Goal: Information Seeking & Learning: Learn about a topic

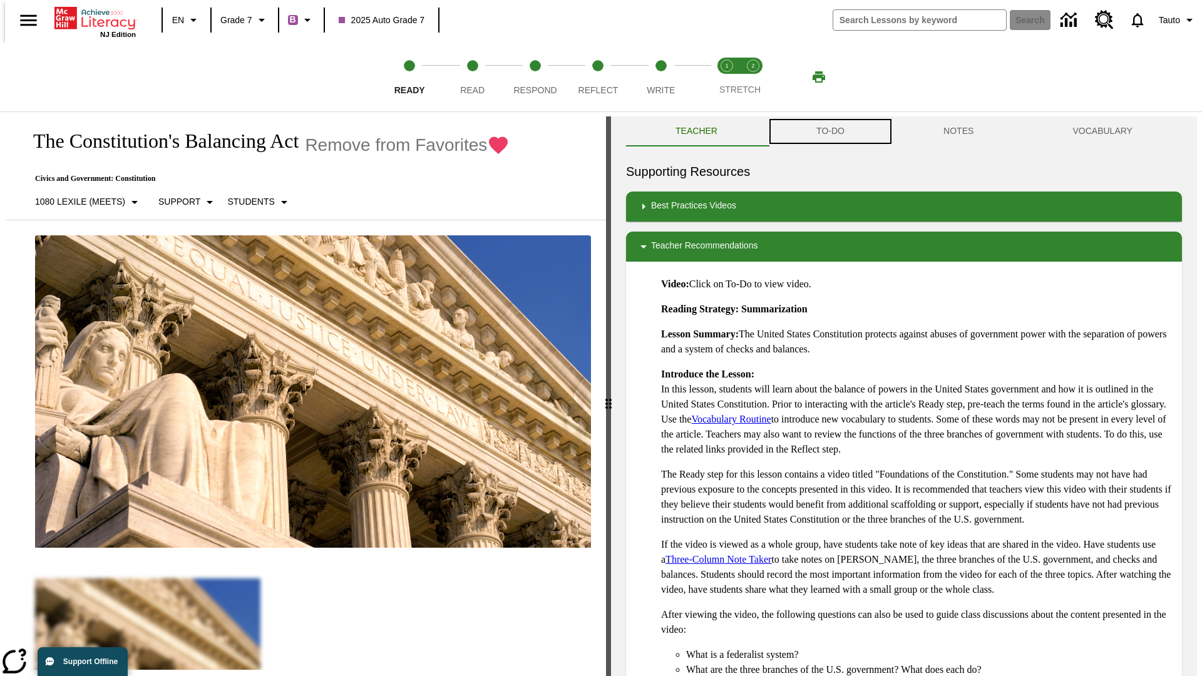
click at [829, 131] on button "TO-DO" at bounding box center [830, 131] width 127 height 30
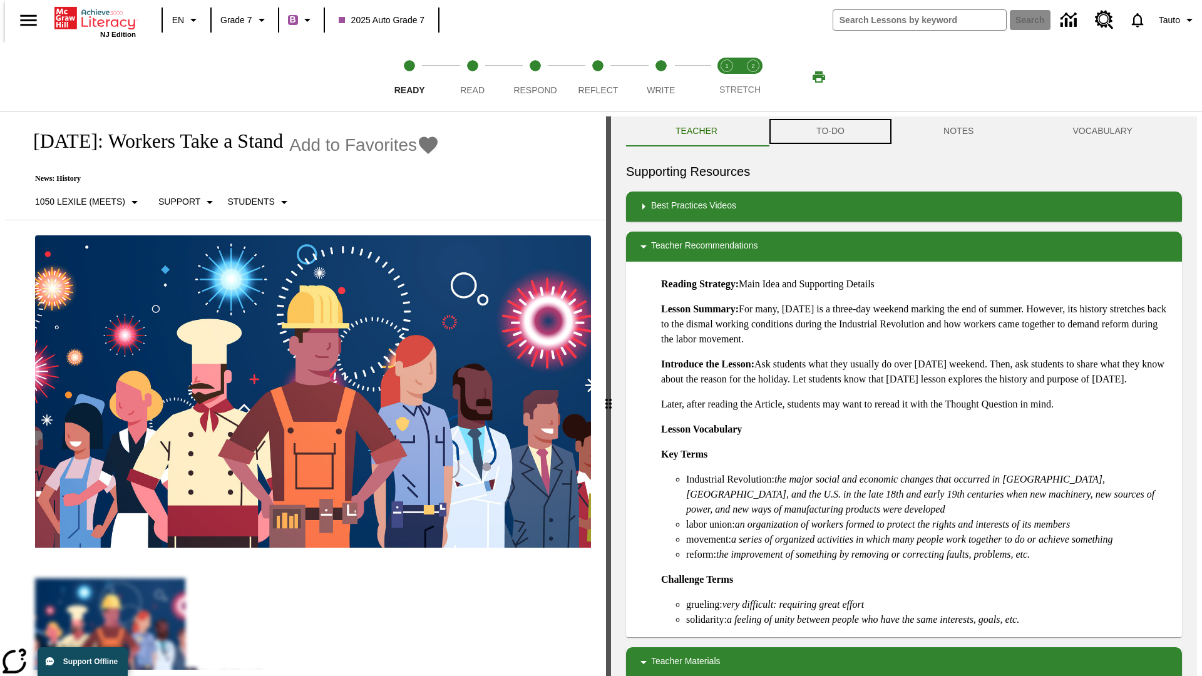
click at [829, 131] on button "TO-DO" at bounding box center [830, 131] width 127 height 30
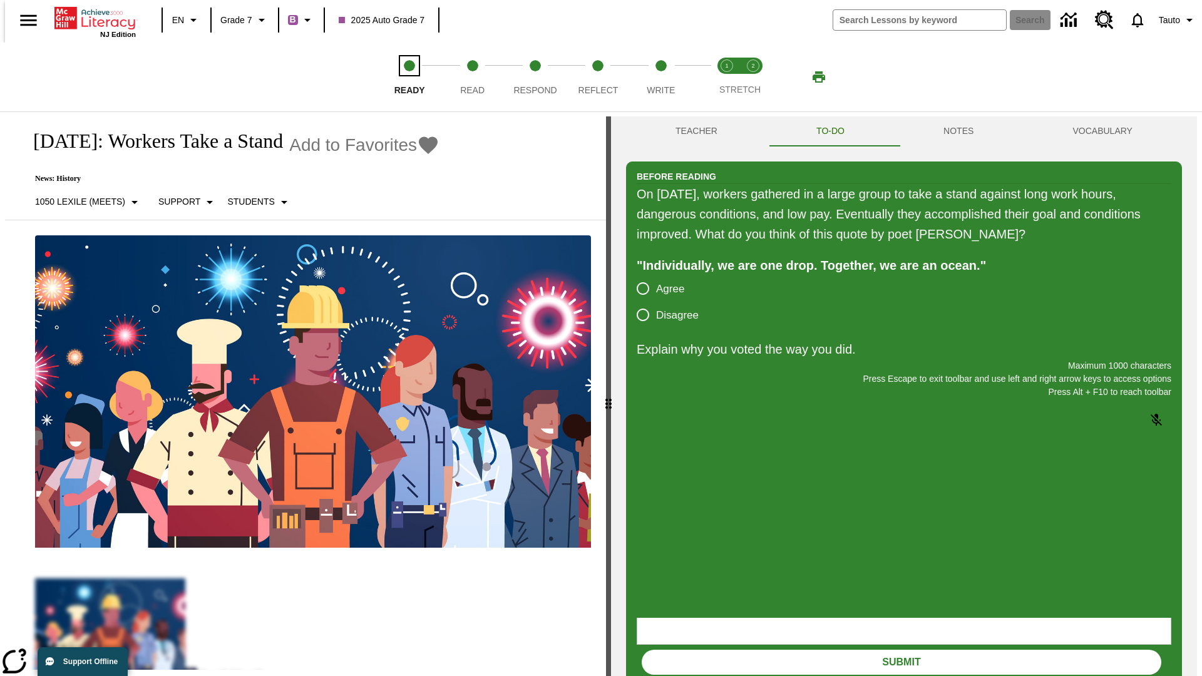
click at [409, 77] on span "Ready" at bounding box center [409, 85] width 31 height 23
click at [472, 77] on span "Read" at bounding box center [472, 85] width 24 height 23
